Goal: Transaction & Acquisition: Book appointment/travel/reservation

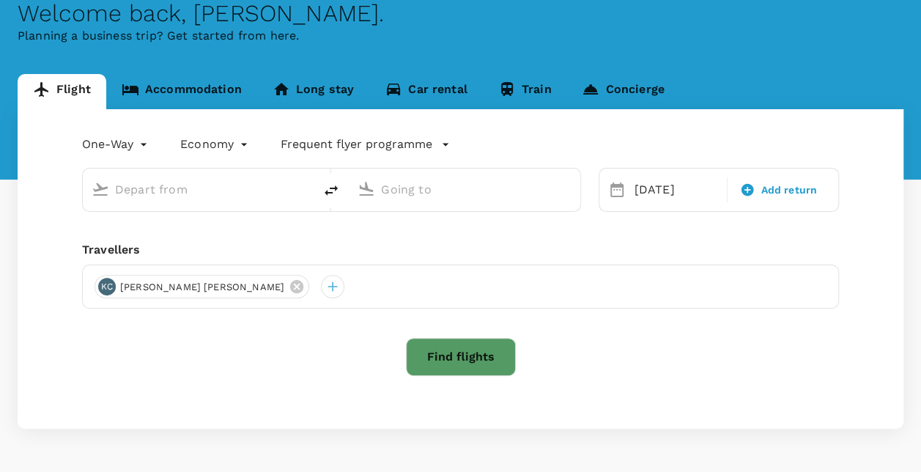
scroll to position [128, 0]
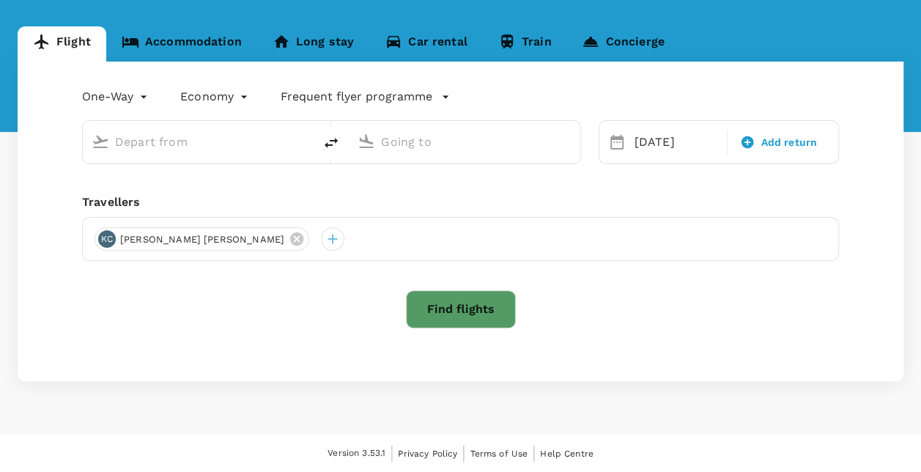
type input "Singapore Changi (SIN)"
type input "Zhengzhou Xinzheng Intl (CGO)"
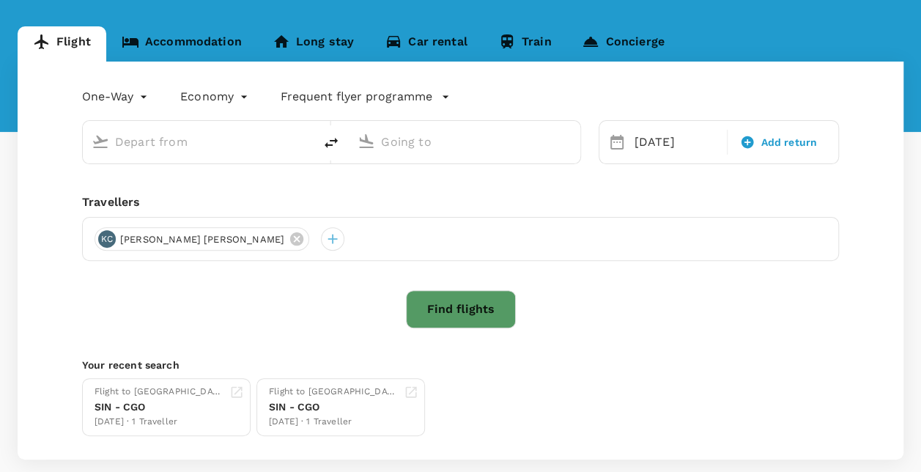
click at [179, 152] on input "text" at bounding box center [199, 141] width 168 height 23
type input "Singapore Changi (SIN)"
type input "Zhengzhou Xinzheng Intl (CGO)"
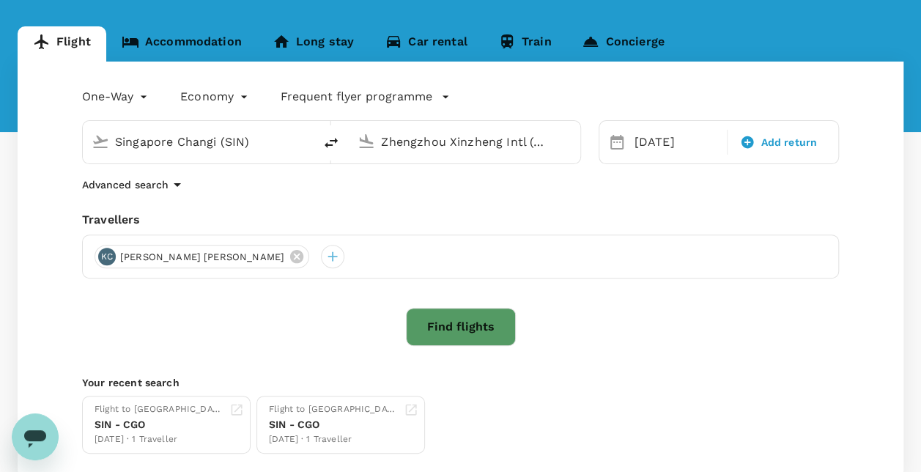
scroll to position [0, 0]
click at [671, 145] on div "[DATE]" at bounding box center [677, 142] width 96 height 29
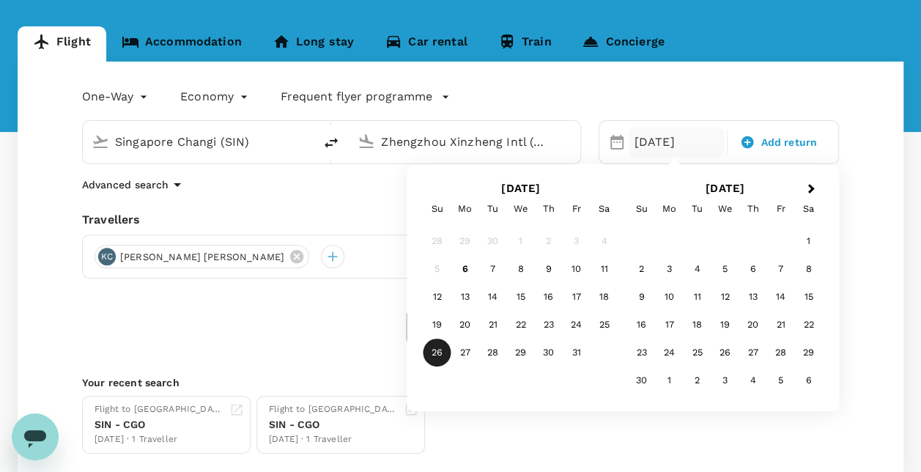
click at [671, 145] on div "[DATE]" at bounding box center [677, 142] width 96 height 29
click at [108, 320] on div "Find flights" at bounding box center [460, 327] width 757 height 38
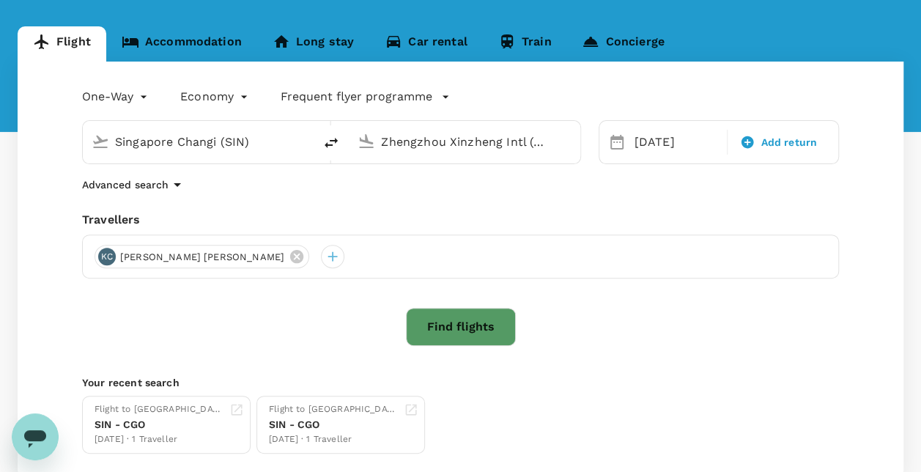
click at [474, 334] on button "Find flights" at bounding box center [461, 327] width 110 height 38
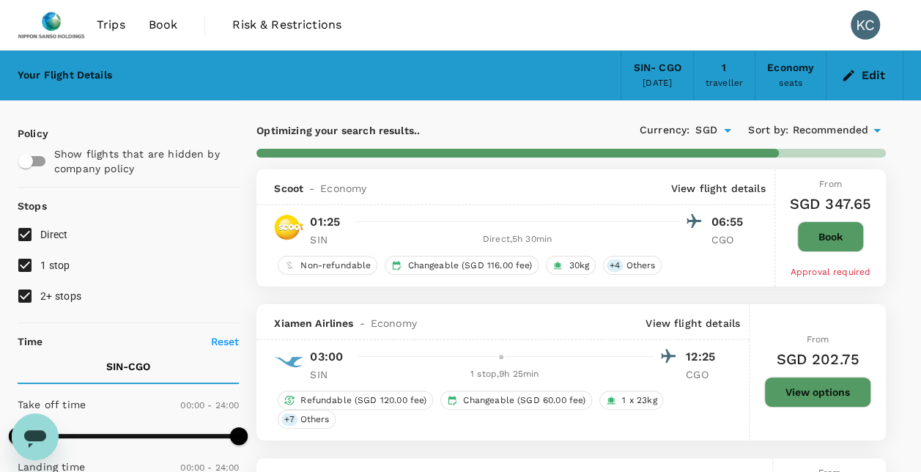
type input "1800"
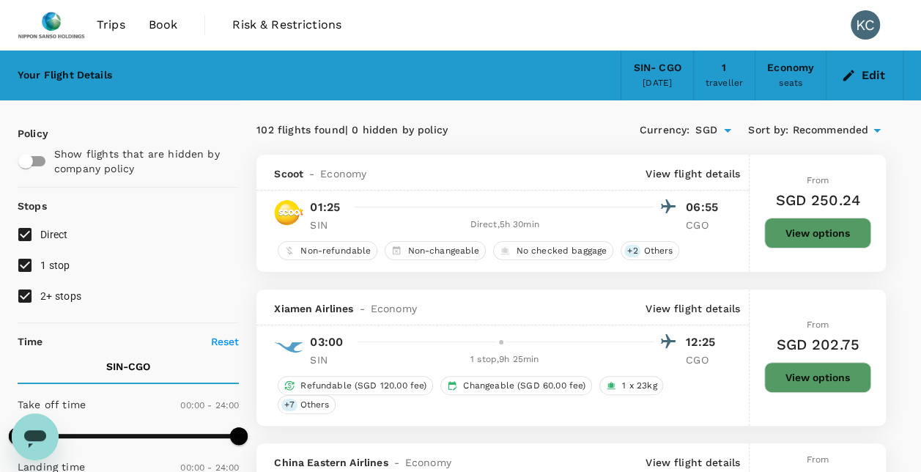
click at [805, 238] on button "View options" at bounding box center [818, 233] width 107 height 31
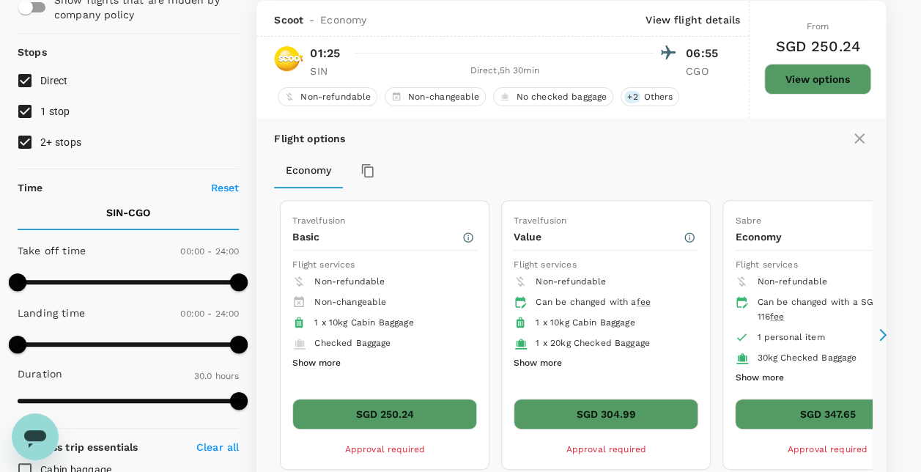
scroll to position [227, 0]
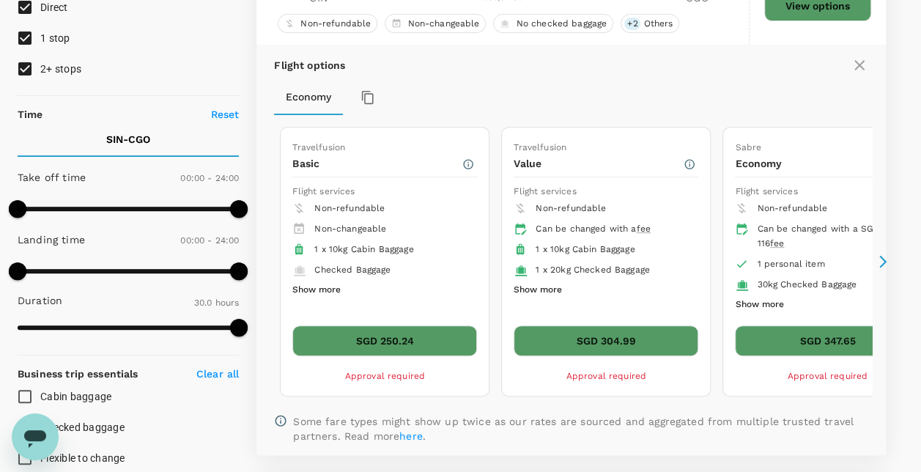
click at [884, 259] on icon at bounding box center [883, 262] width 7 height 12
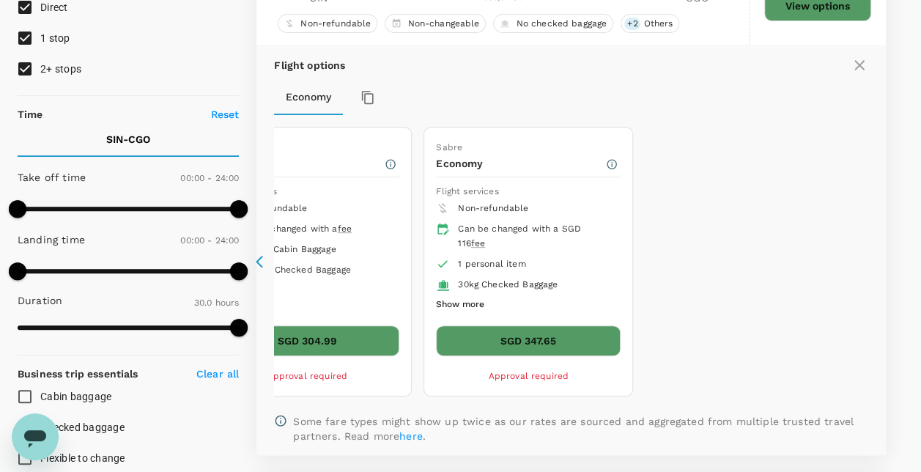
click at [262, 262] on icon at bounding box center [263, 261] width 15 height 15
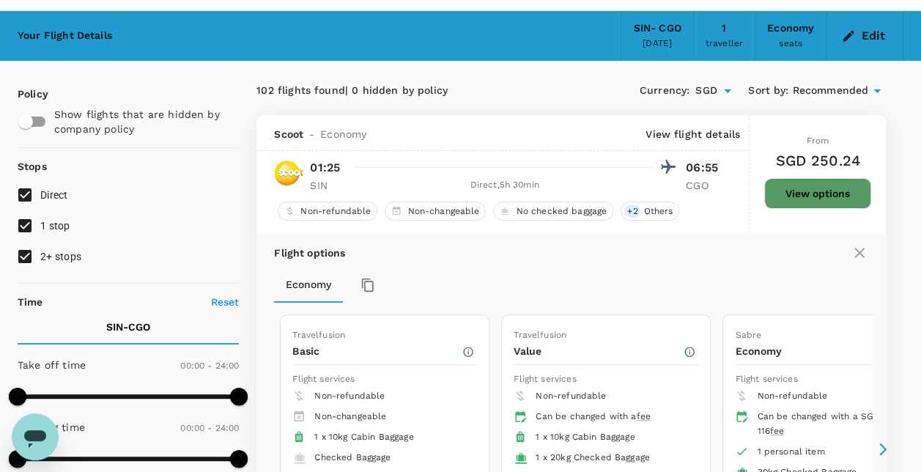
scroll to position [0, 0]
